Goal: Check status: Check status

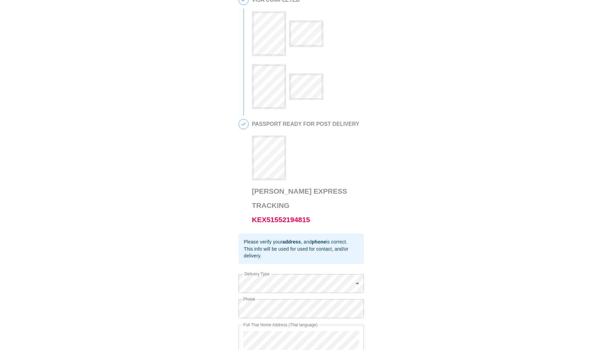
scroll to position [247, 0]
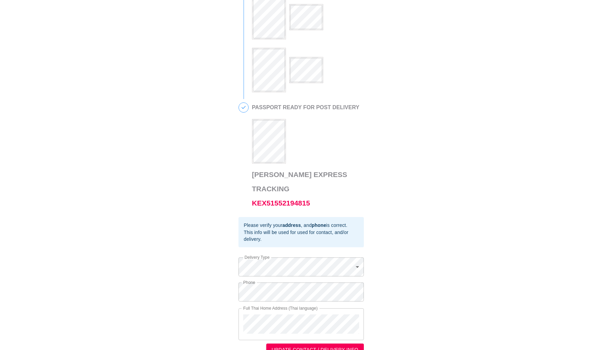
drag, startPoint x: 361, startPoint y: 307, endPoint x: 238, endPoint y: 301, distance: 122.5
click at [239, 308] on div "Full Thai Home Address (Thai language)" at bounding box center [301, 324] width 125 height 32
drag, startPoint x: 406, startPoint y: 275, endPoint x: 401, endPoint y: 278, distance: 5.8
click at [406, 275] on div "This is a secure link , and your information is safe . 1 PASSPORT RECEIVED GARR…" at bounding box center [301, 57] width 589 height 595
click at [219, 302] on div "This is a secure link , and your information is safe . 1 PASSPORT RECEIVED GARR…" at bounding box center [301, 57] width 589 height 595
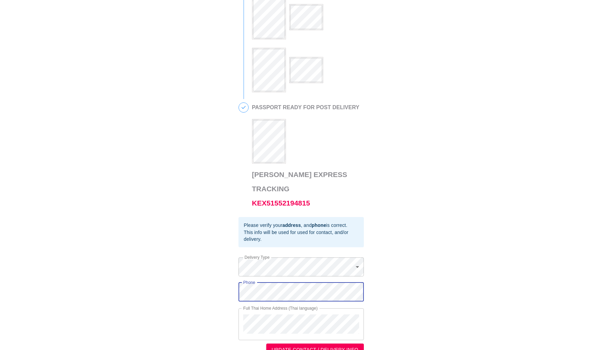
click at [228, 277] on div "This is a secure link , and your information is safe . 1 PASSPORT RECEIVED GARR…" at bounding box center [301, 57] width 589 height 595
